Goal: Transaction & Acquisition: Download file/media

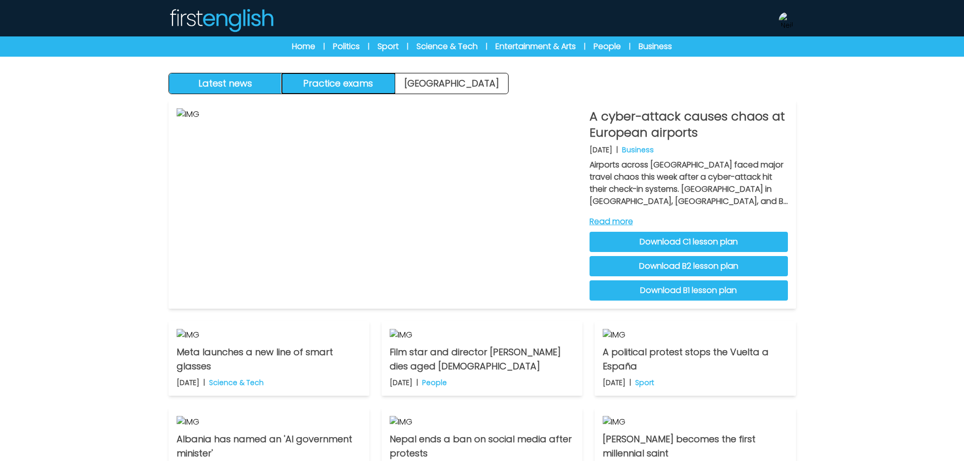
click at [338, 77] on button "Practice exams" at bounding box center [338, 83] width 113 height 20
click at [783, 20] on img at bounding box center [787, 20] width 16 height 16
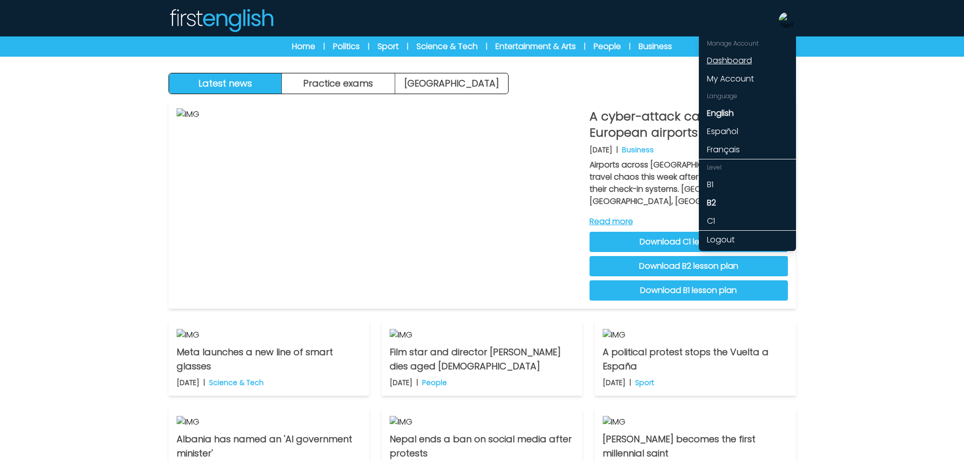
click at [723, 62] on link "Dashboard" at bounding box center [747, 61] width 97 height 18
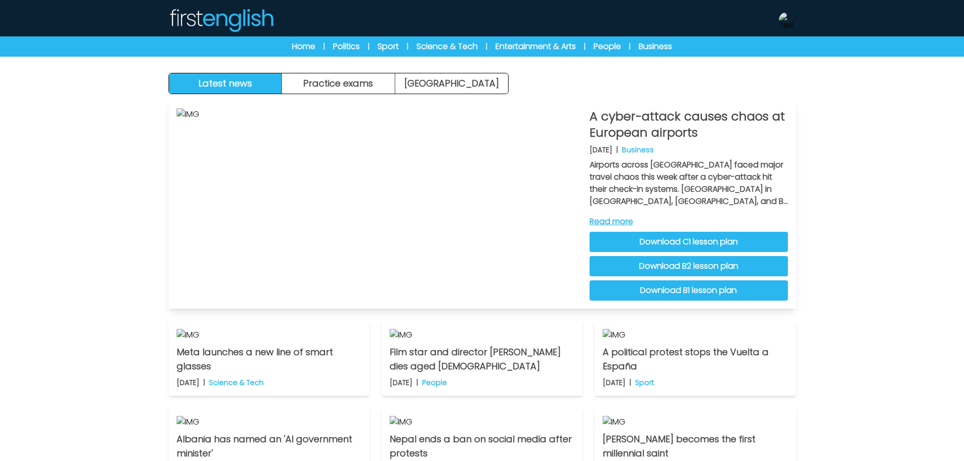
click at [613, 218] on link "Read more" at bounding box center [689, 222] width 198 height 12
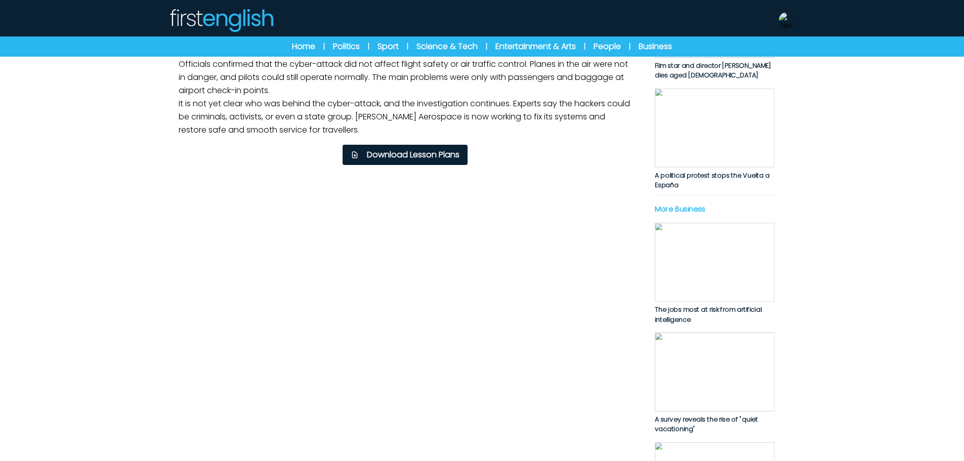
scroll to position [304, 0]
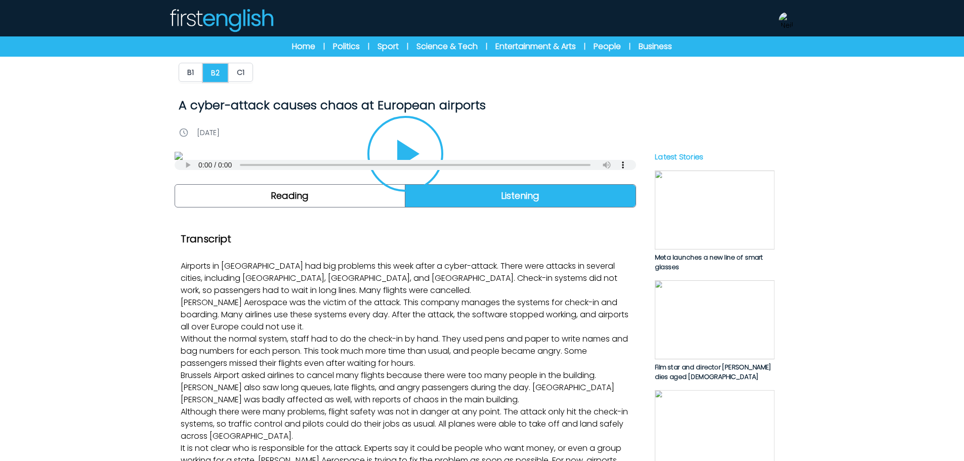
drag, startPoint x: 414, startPoint y: 276, endPoint x: 428, endPoint y: 263, distance: 19.3
click at [415, 192] on button "Play/Pause" at bounding box center [406, 154] width 76 height 76
click at [401, 168] on icon "Play/Pause" at bounding box center [405, 154] width 24 height 28
click at [792, 18] on img at bounding box center [787, 20] width 16 height 16
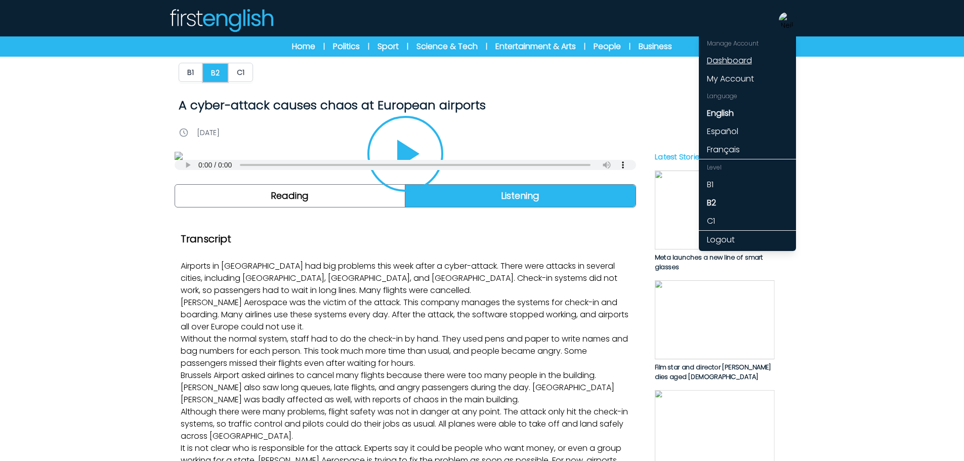
click at [728, 61] on link "Dashboard" at bounding box center [747, 61] width 97 height 18
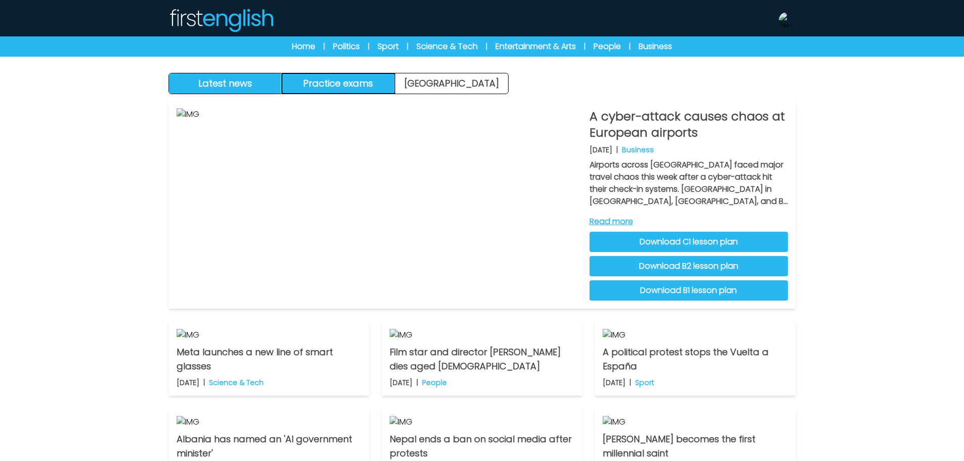
click at [332, 92] on button "Practice exams" at bounding box center [338, 83] width 113 height 20
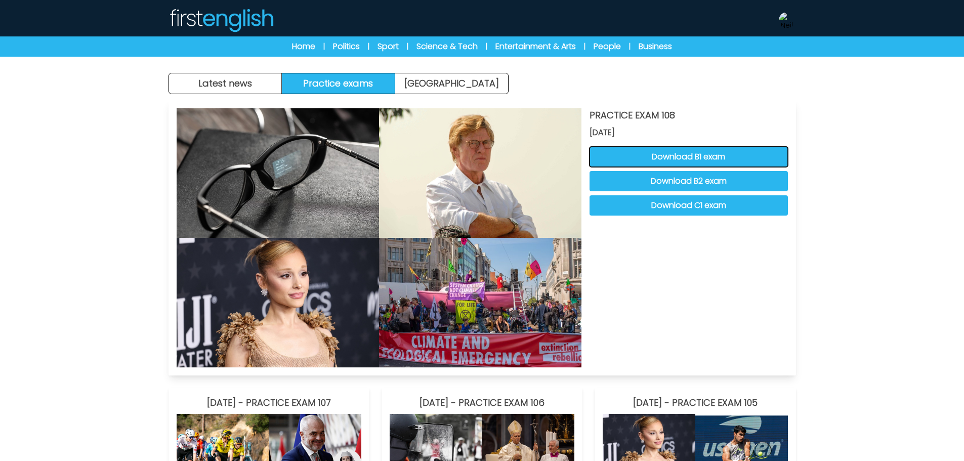
click at [666, 160] on button "Download B1 exam" at bounding box center [689, 157] width 198 height 20
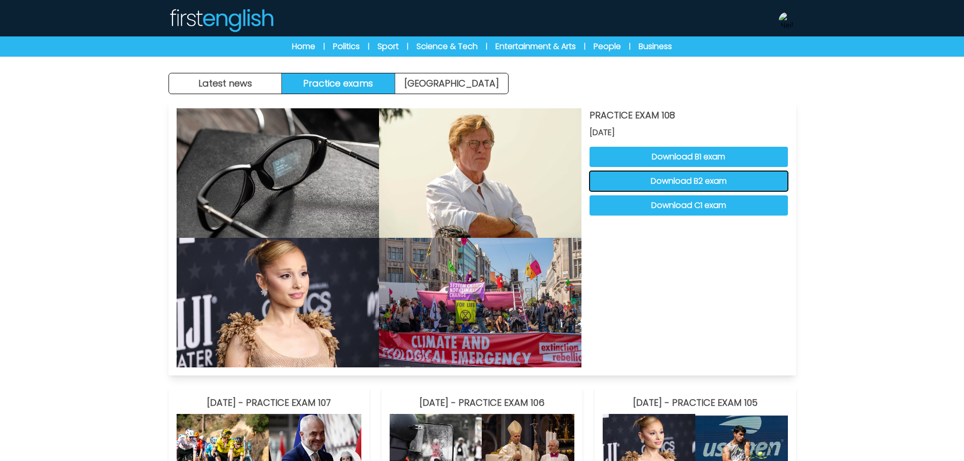
click at [680, 180] on button "Download B2 exam" at bounding box center [689, 181] width 198 height 20
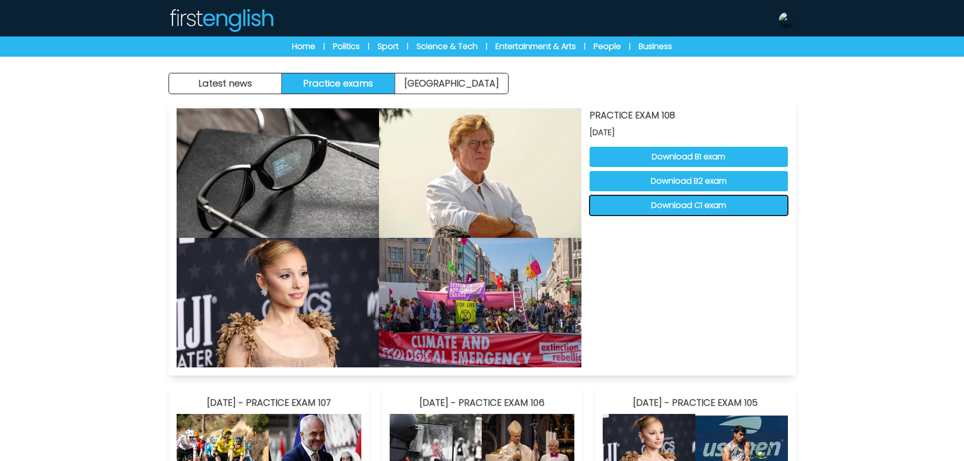
click at [673, 209] on button "Download C1 exam" at bounding box center [689, 205] width 198 height 20
click at [766, 290] on div "PRACTICE EXAM 108 [DATE] Download B1 exam Download B2 exam Download C1 exam" at bounding box center [689, 237] width 198 height 259
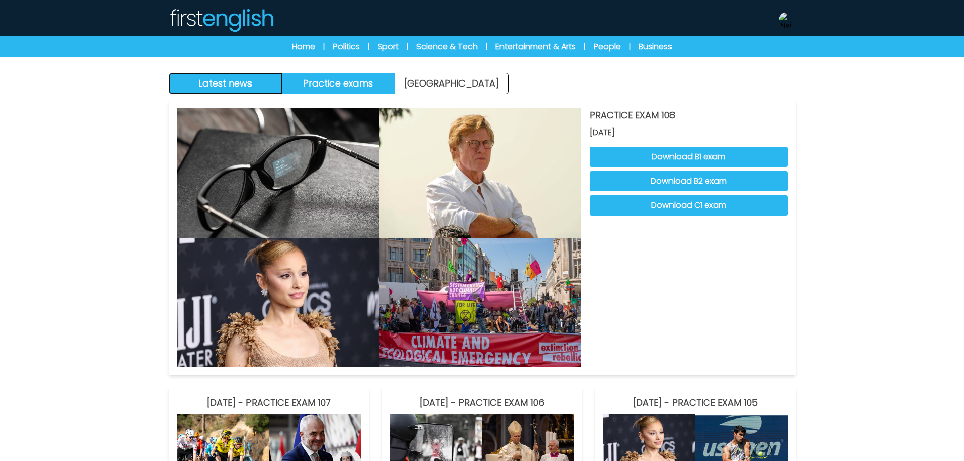
click at [267, 84] on button "Latest news" at bounding box center [225, 83] width 113 height 20
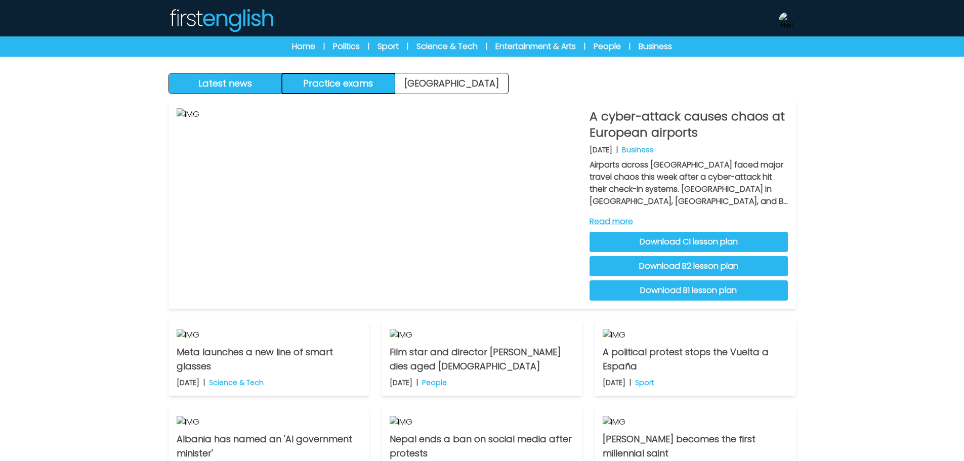
click at [318, 78] on button "Practice exams" at bounding box center [338, 83] width 113 height 20
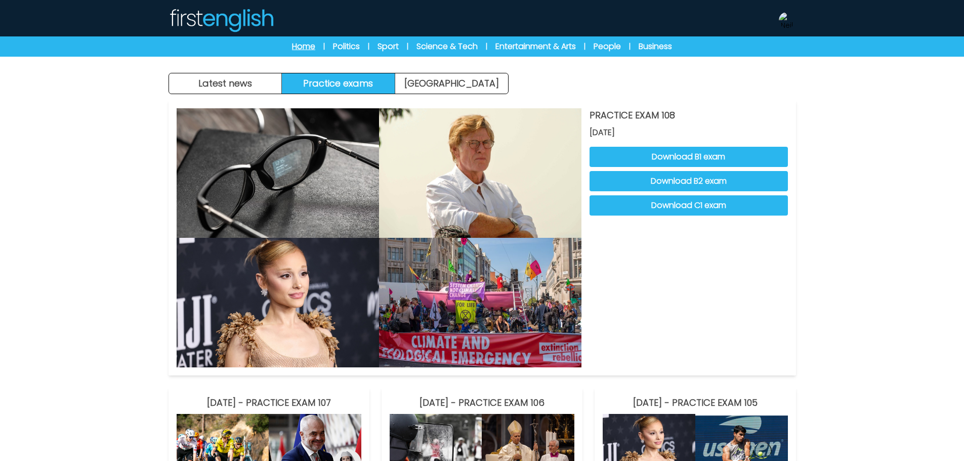
click at [296, 50] on link "Home" at bounding box center [303, 46] width 23 height 12
